Goal: Transaction & Acquisition: Purchase product/service

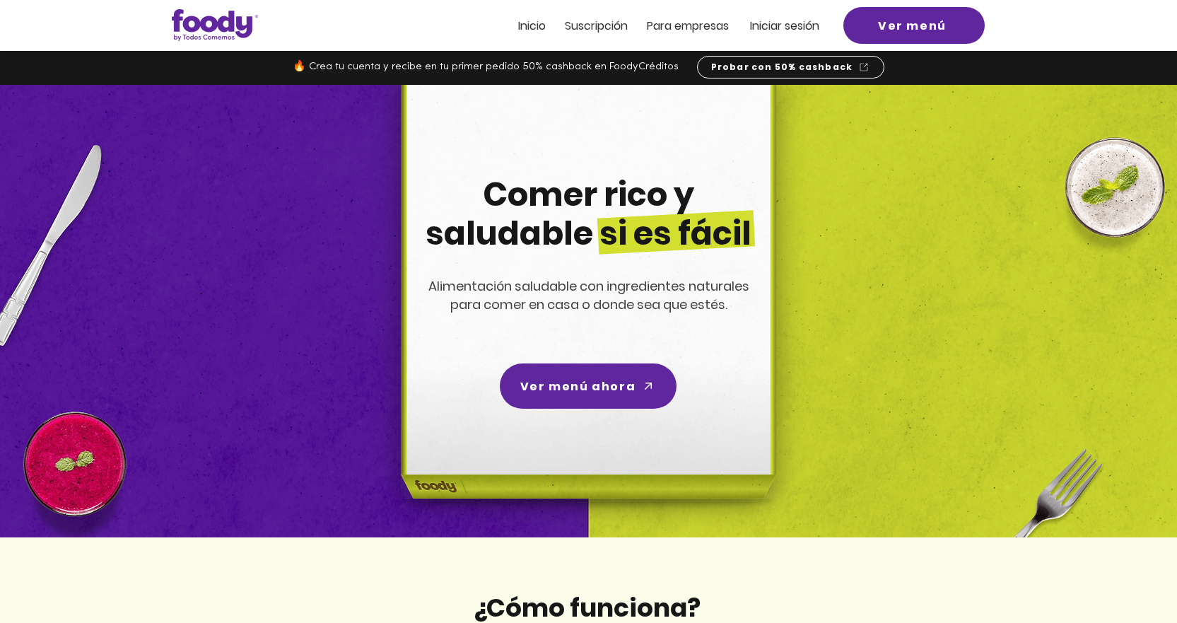
click at [536, 27] on span "Inicio" at bounding box center [532, 26] width 28 height 16
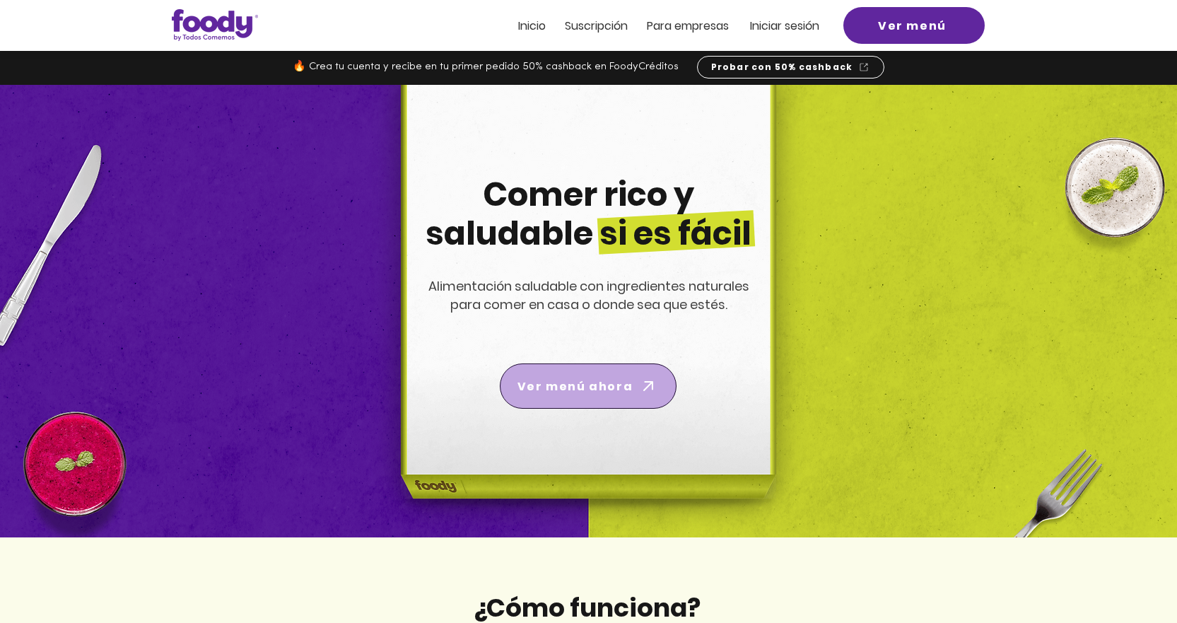
click at [579, 384] on span "Ver menú ahora" at bounding box center [574, 386] width 115 height 18
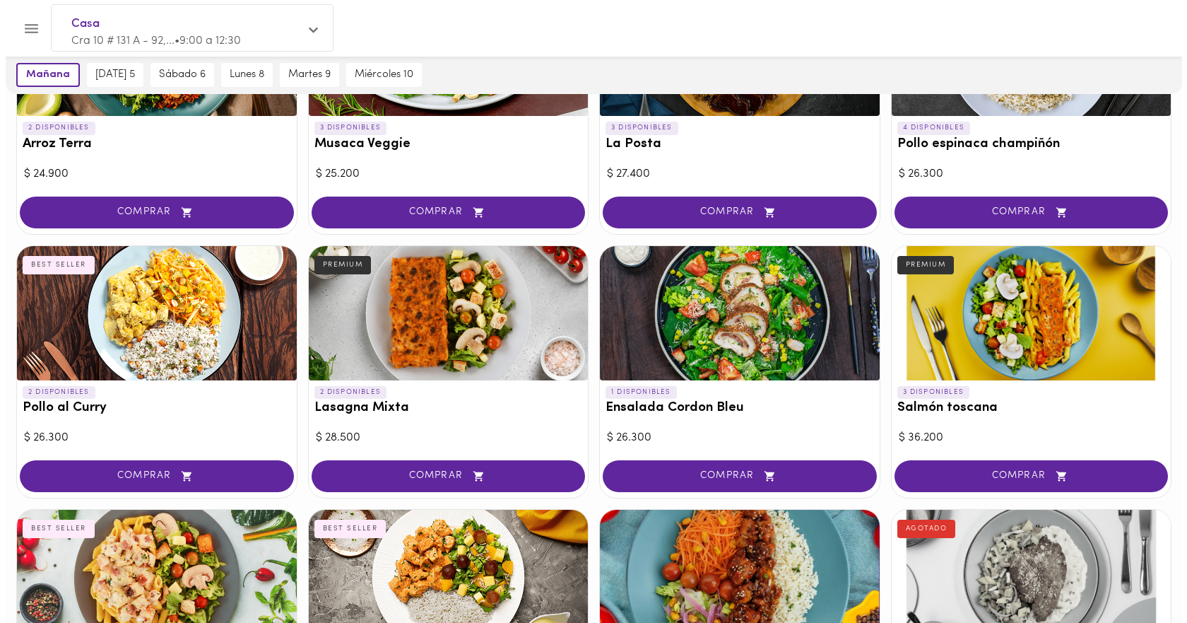
scroll to position [71, 0]
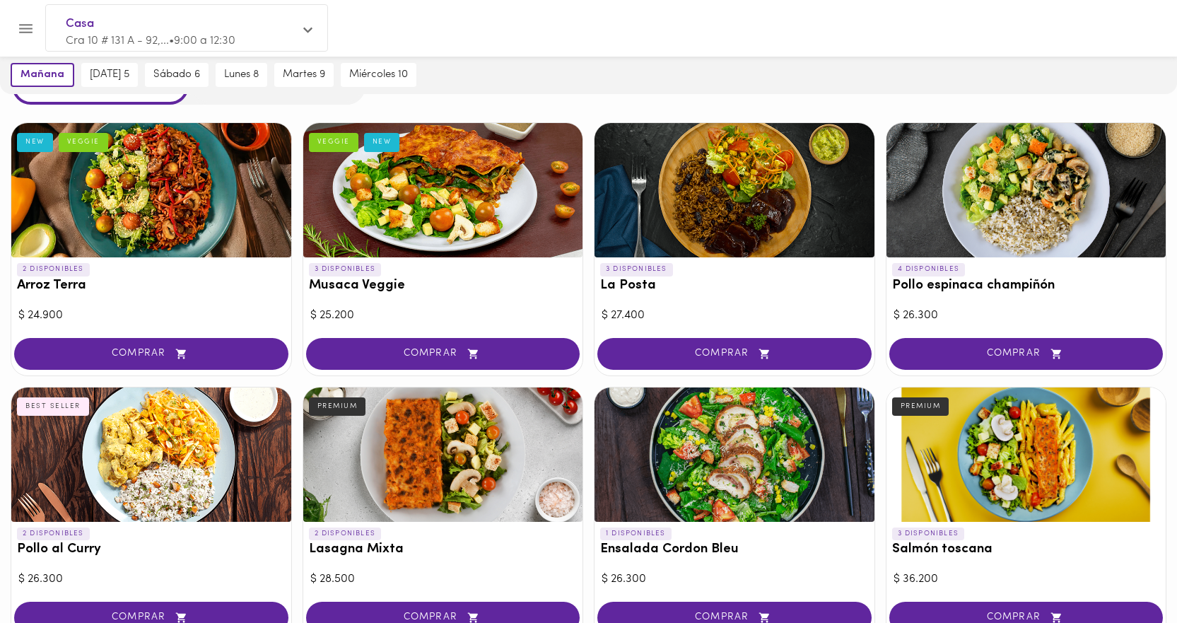
click at [454, 446] on div at bounding box center [443, 454] width 280 height 134
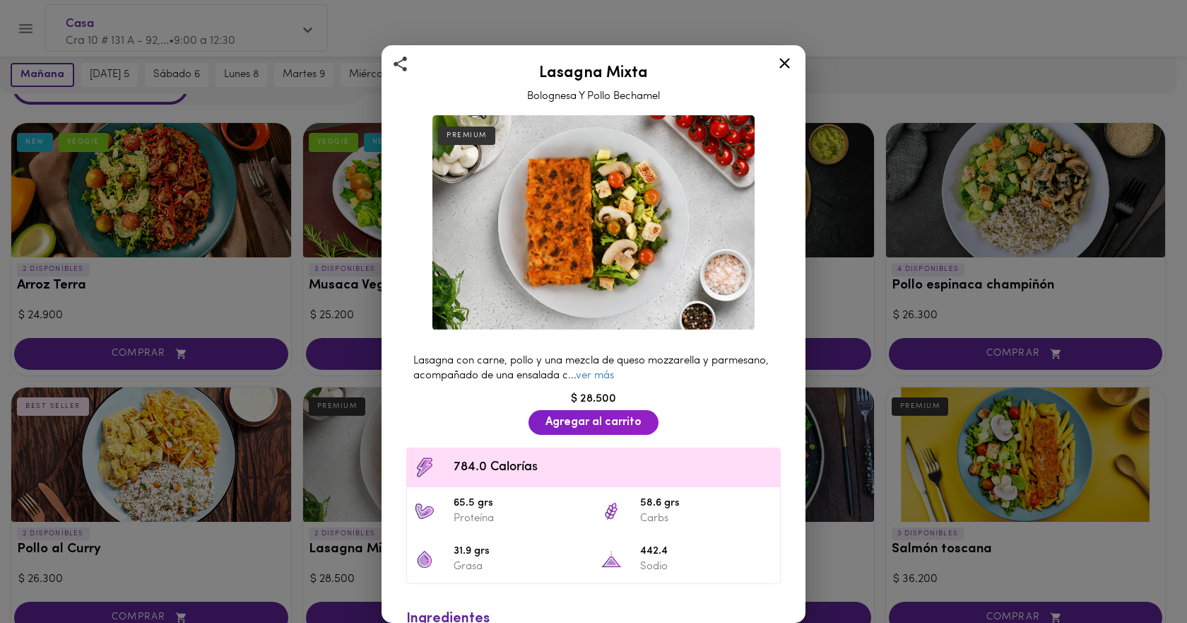
click at [788, 64] on icon at bounding box center [785, 63] width 18 height 18
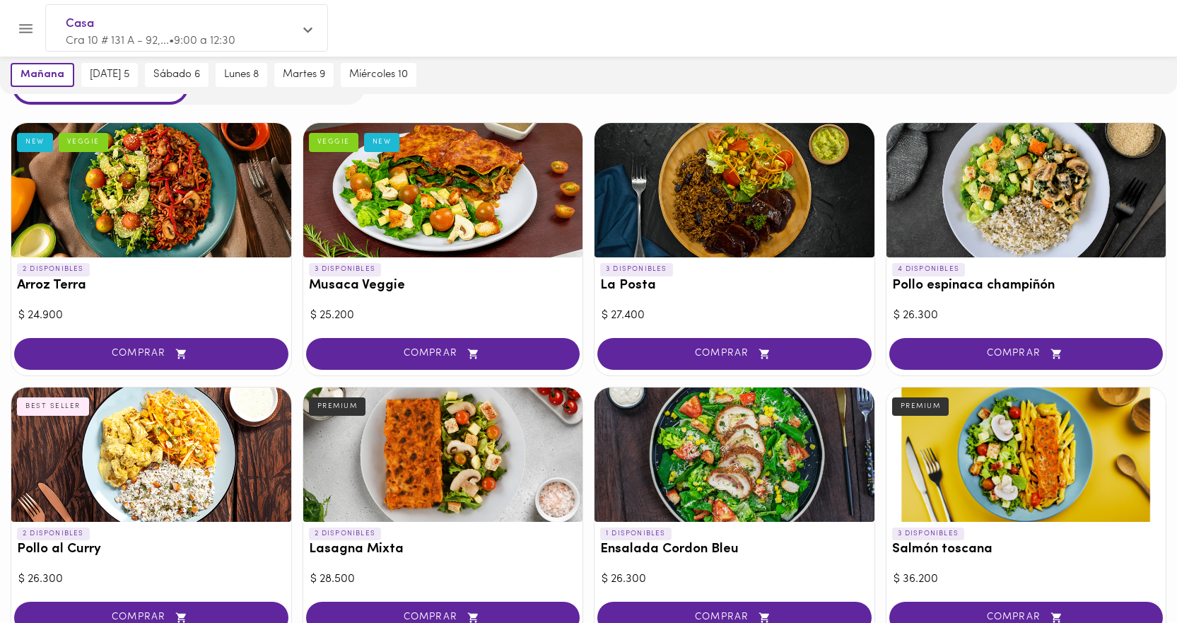
click at [27, 29] on icon "Menu" at bounding box center [25, 28] width 13 height 9
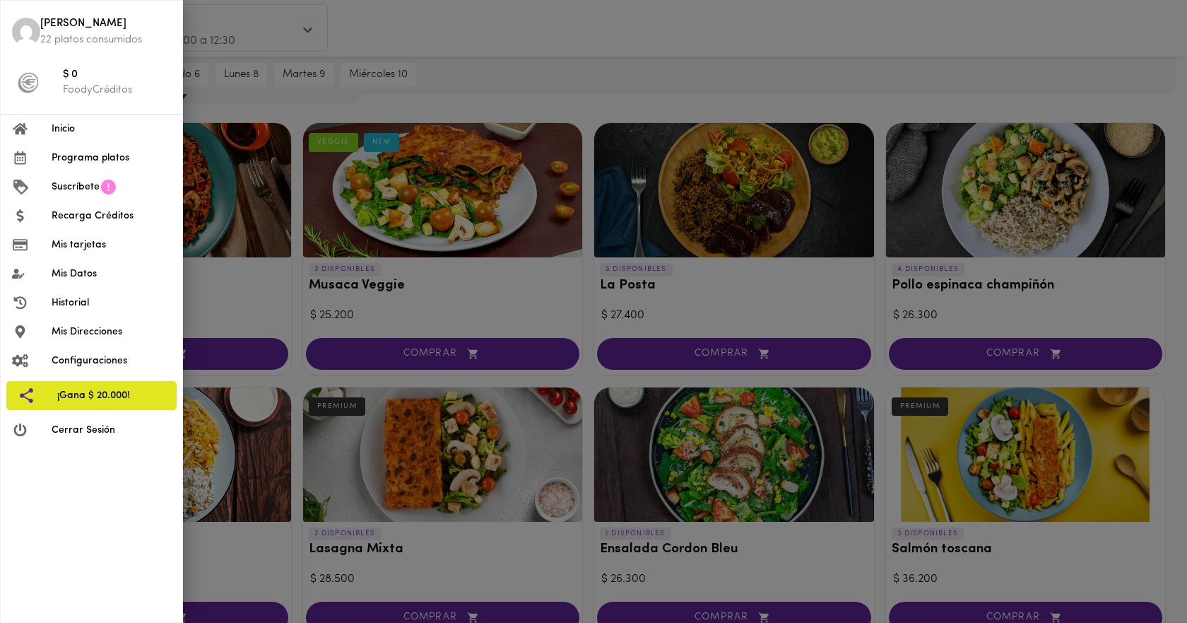
click at [66, 131] on span "Inicio" at bounding box center [111, 129] width 119 height 15
